Goal: Task Accomplishment & Management: Complete application form

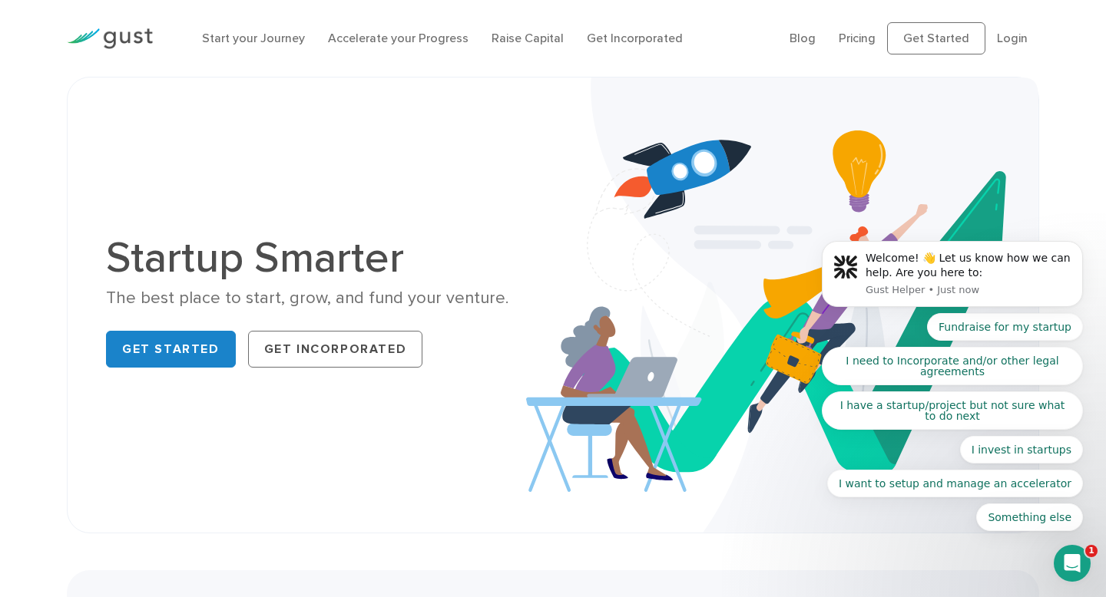
click at [849, 31] on body "Welcome! 👋 Let us know how we can help. Are you here to: Gust Helper • Just now…" at bounding box center [952, 278] width 295 height 544
click at [843, 44] on body "Welcome! 👋 Let us know how we can help. Are you here to: Gust Helper • Just now…" at bounding box center [952, 278] width 295 height 544
click at [995, 332] on button "Fundraise for my startup" at bounding box center [1005, 327] width 156 height 28
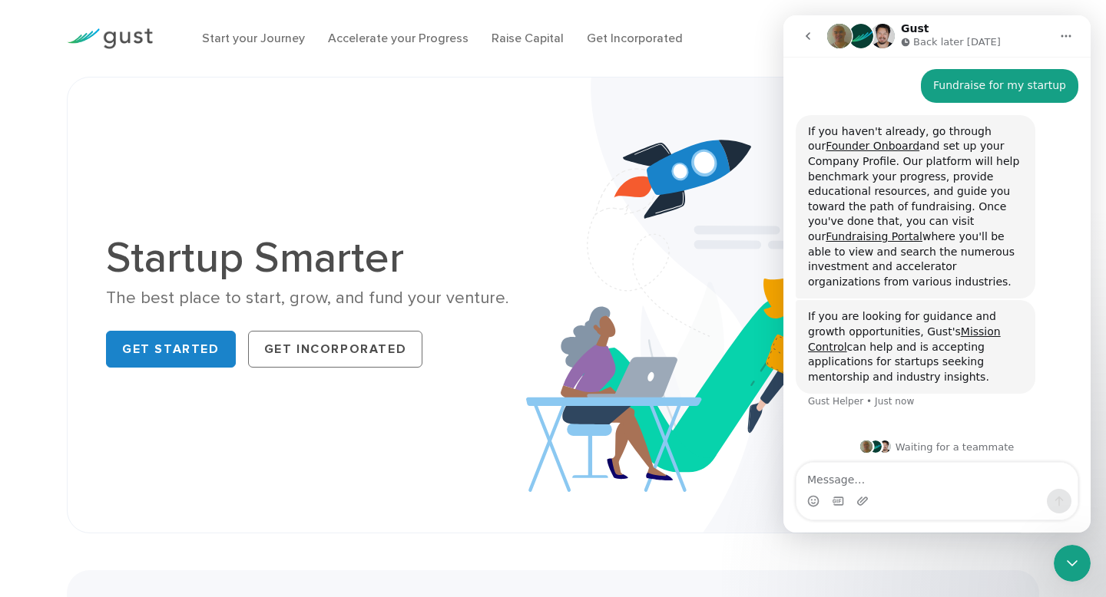
scroll to position [126, 0]
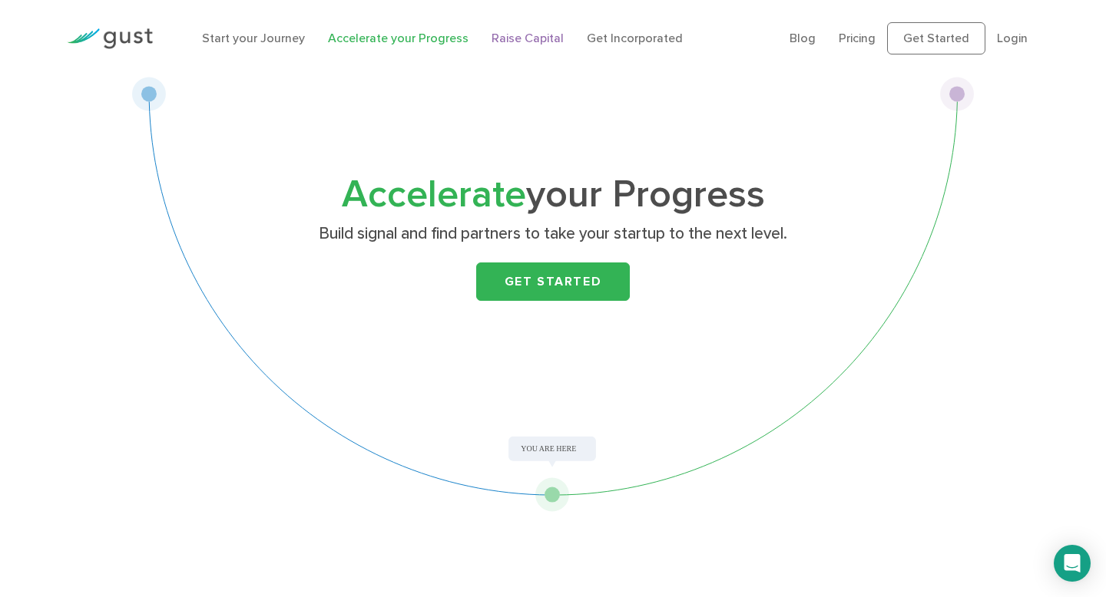
click at [518, 37] on link "Raise Capital" at bounding box center [527, 38] width 72 height 15
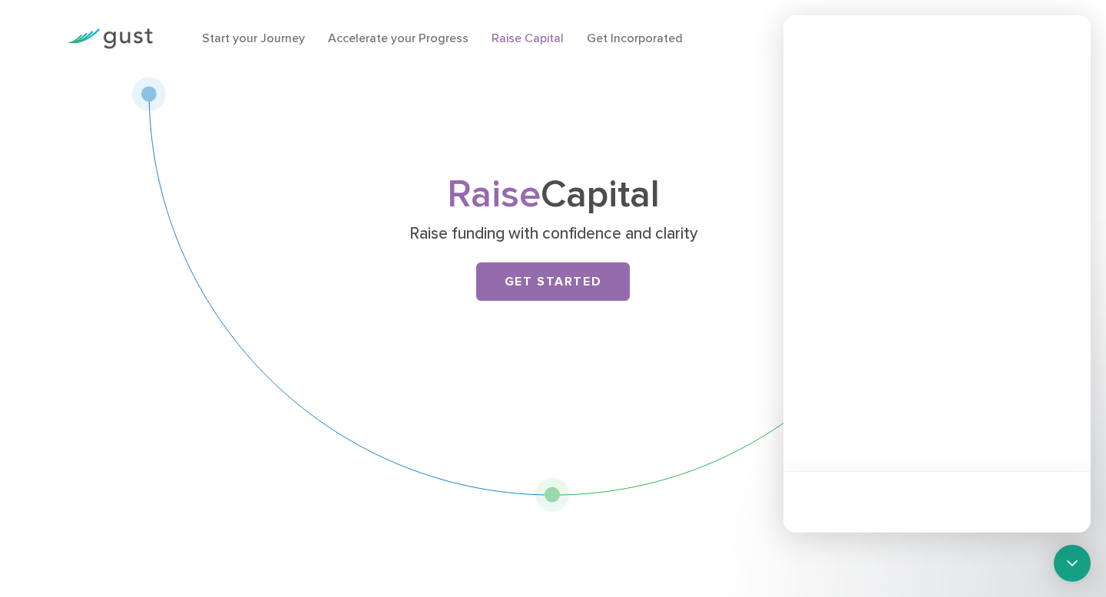
click at [574, 272] on link "Get Started" at bounding box center [553, 282] width 154 height 38
